Goal: Register for event/course

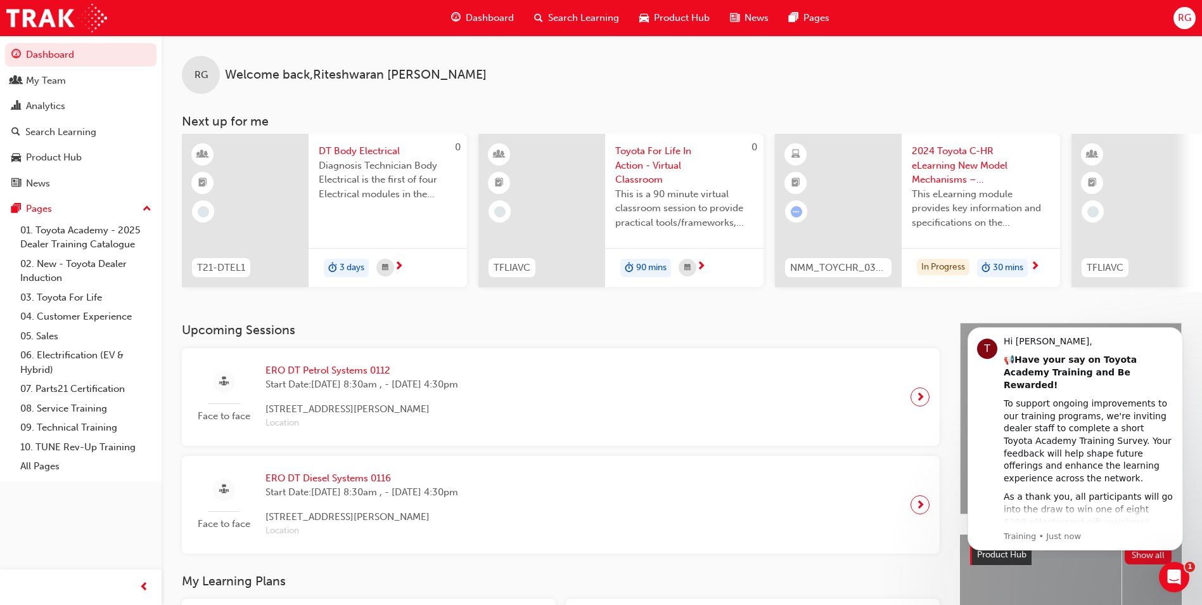
click at [723, 477] on div "Face to face ERO DT Diesel Systems 0116 Start Date: [DATE] 8:30am , - [DATE] 4:…" at bounding box center [561, 504] width 738 height 77
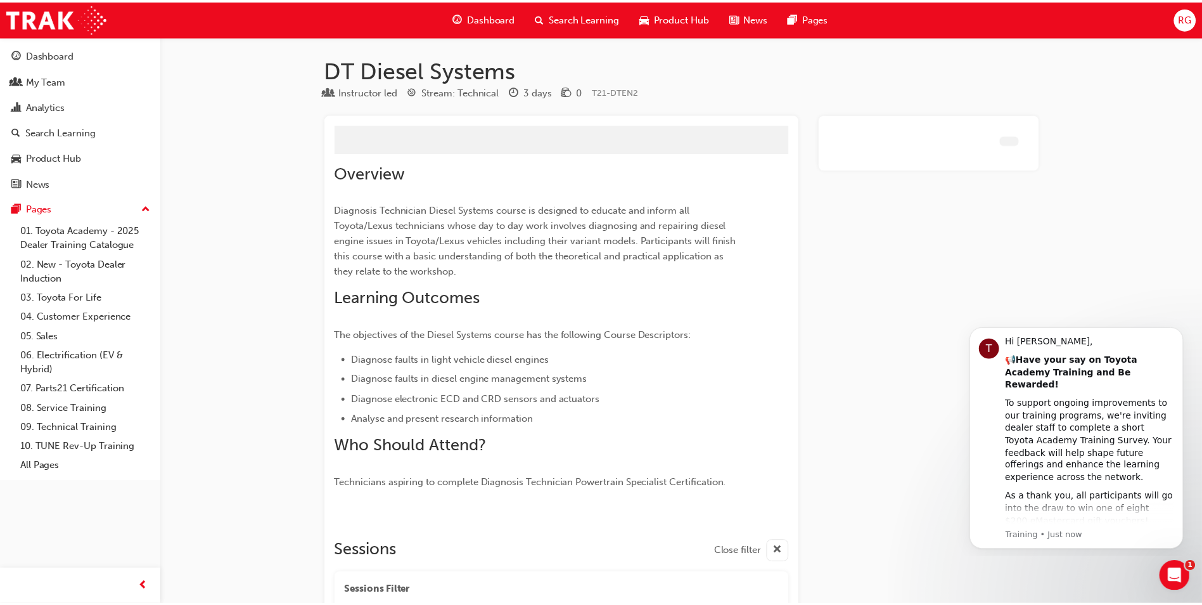
scroll to position [752, 0]
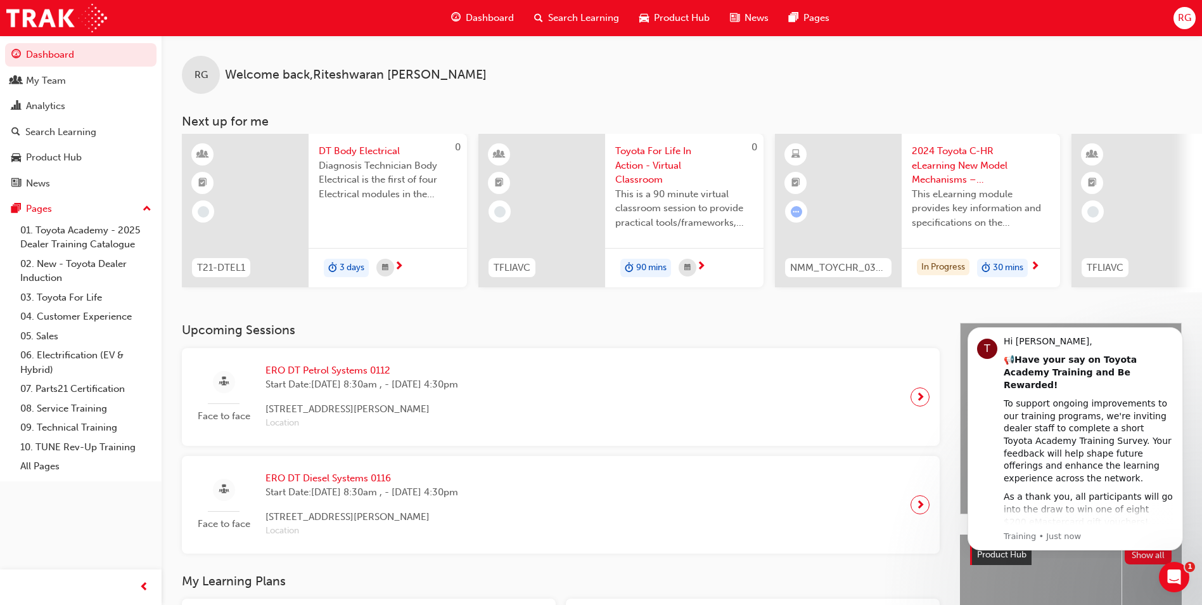
click at [347, 369] on span "ERO DT Petrol Systems 0112" at bounding box center [362, 370] width 193 height 15
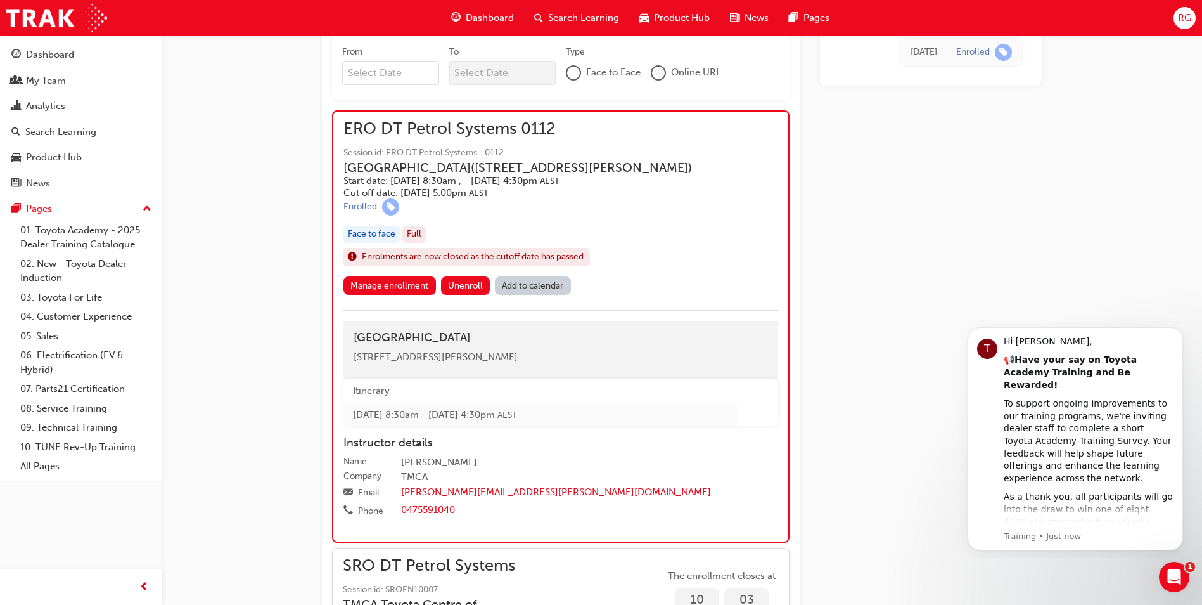
scroll to position [638, 0]
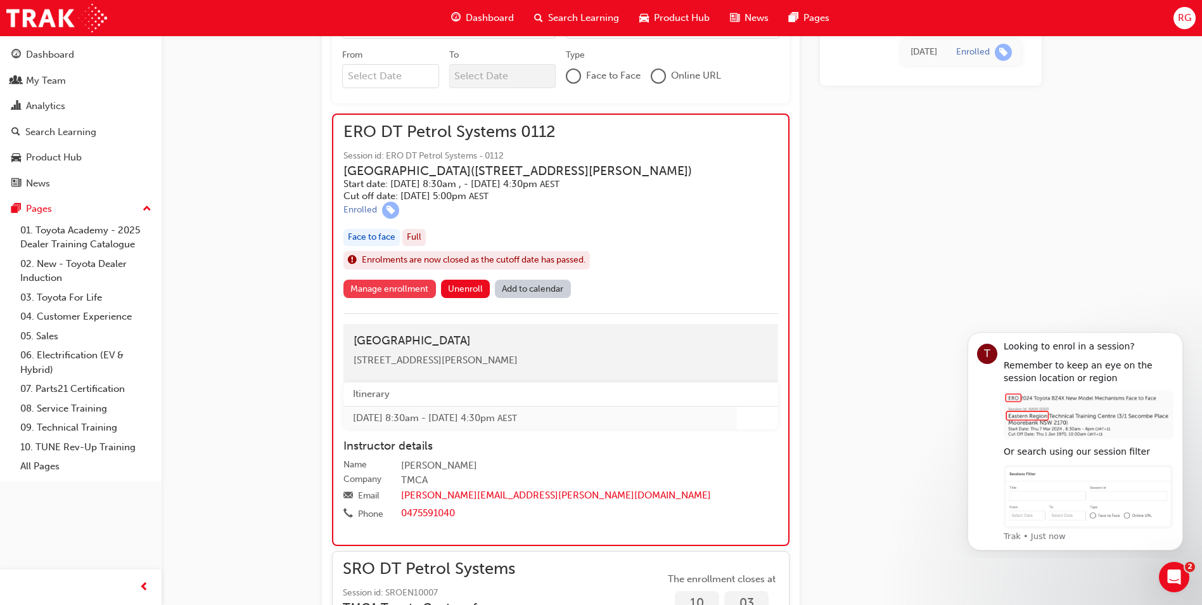
click at [371, 298] on link "Manage enrollment" at bounding box center [389, 288] width 93 height 18
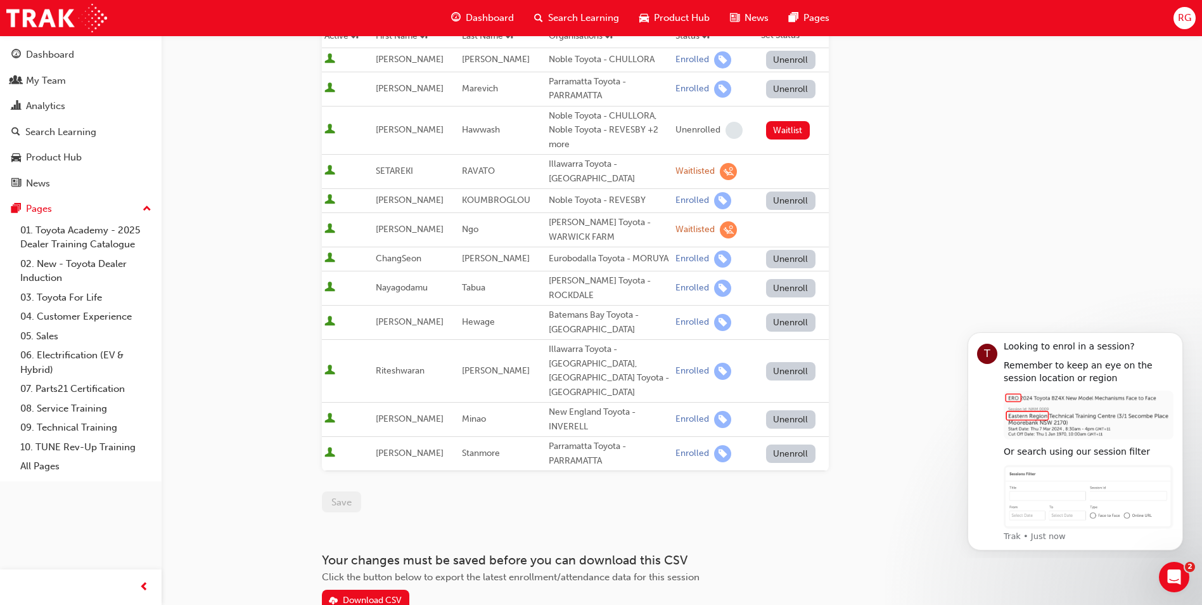
scroll to position [182, 0]
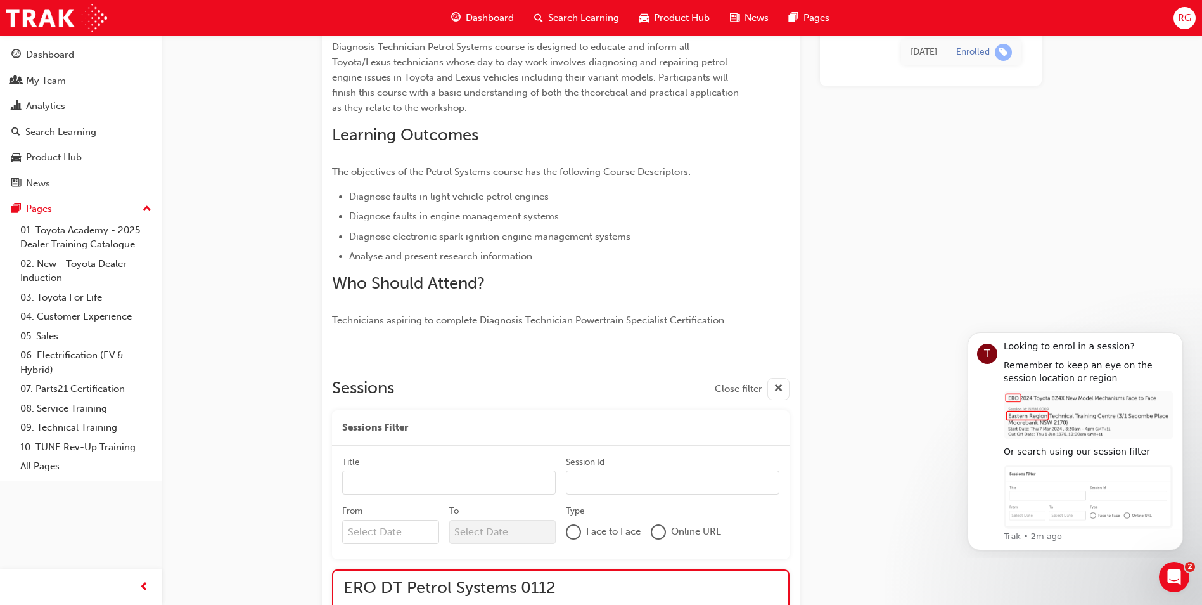
scroll to position [638, 0]
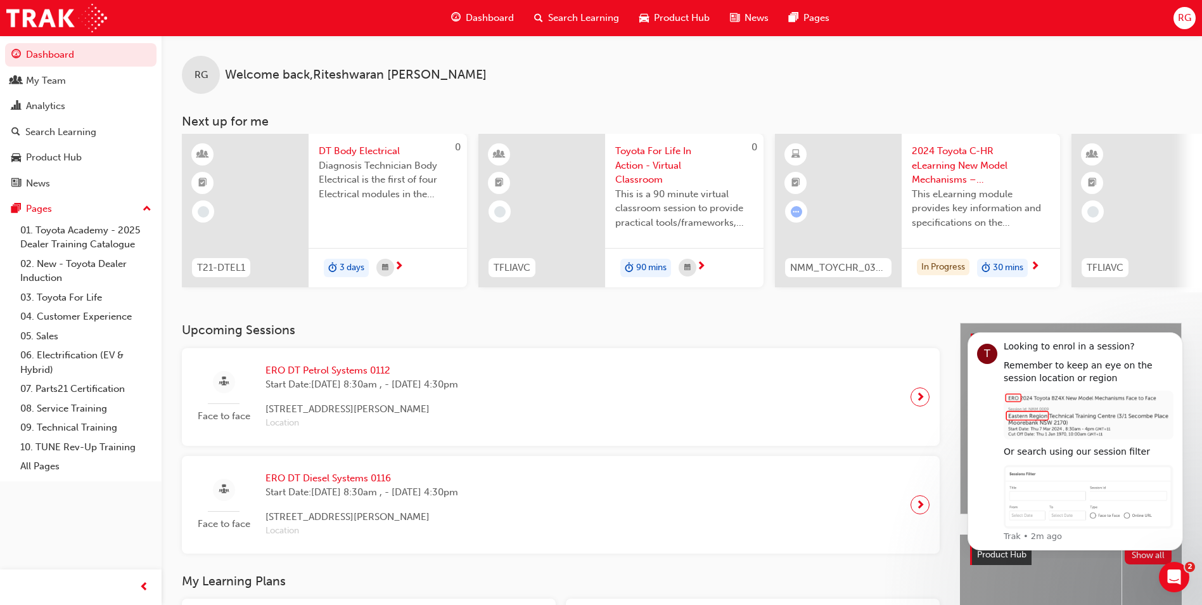
click at [321, 480] on span "ERO DT Diesel Systems 0116" at bounding box center [362, 478] width 193 height 15
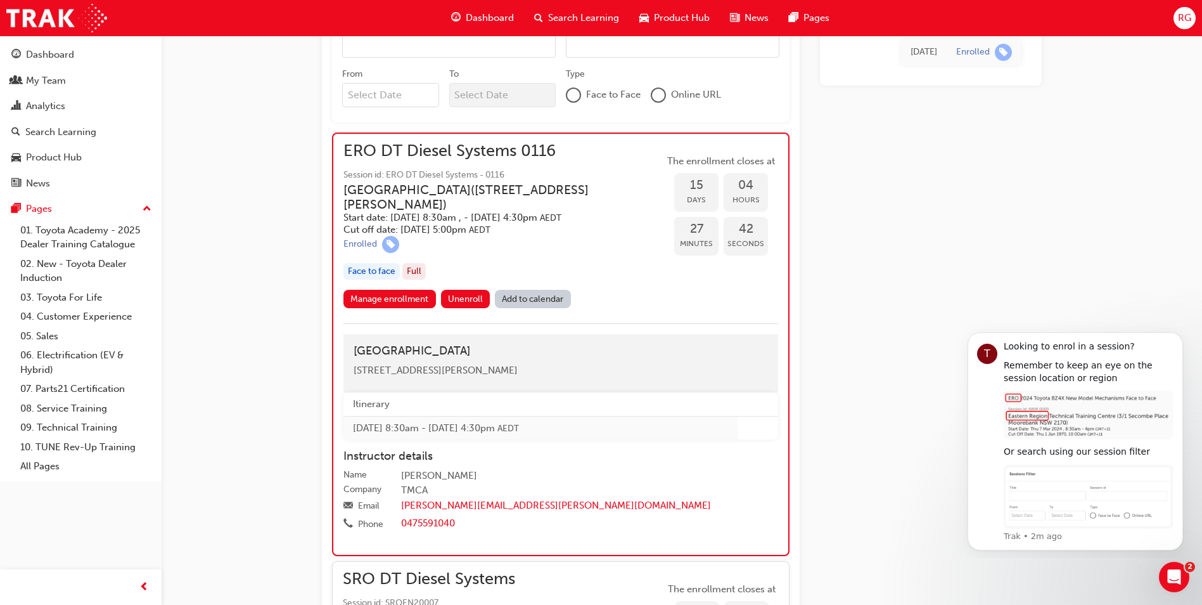
scroll to position [624, 0]
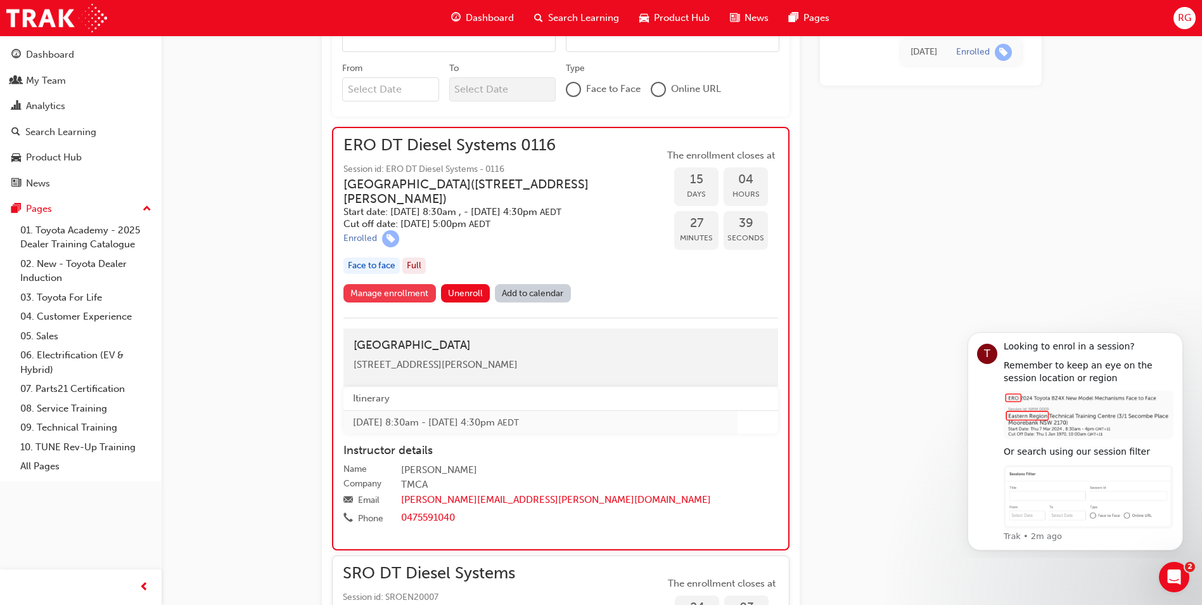
click at [398, 302] on link "Manage enrollment" at bounding box center [389, 293] width 93 height 18
